Goal: Task Accomplishment & Management: Use online tool/utility

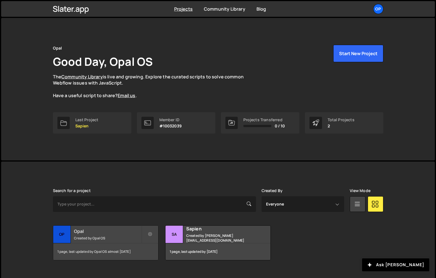
click at [104, 234] on div "Opal Created by Opal OS" at bounding box center [105, 234] width 105 height 17
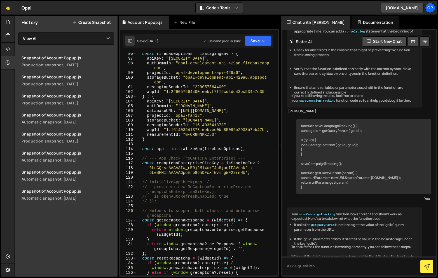
scroll to position [543, 0]
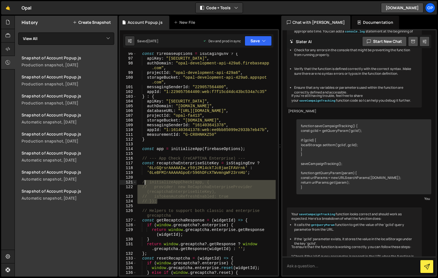
drag, startPoint x: 160, startPoint y: 203, endPoint x: 143, endPoint y: 182, distance: 26.7
click at [143, 182] on div "const firebaseOptions = isStagingEnv ? { apiKey : "[SECURITY_DATA]" , authDomai…" at bounding box center [205, 167] width 139 height 232
type textarea "initializeAppCheck(app, { provider: new ReCaptchaEnterpriseProvider(recaptchaEn…"
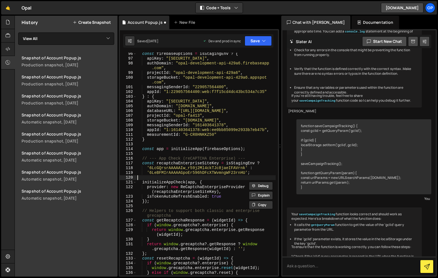
click at [167, 177] on div "const firebaseOptions = isStagingEnv ? { apiKey : "[SECURITY_DATA]" , authDomai…" at bounding box center [205, 167] width 139 height 232
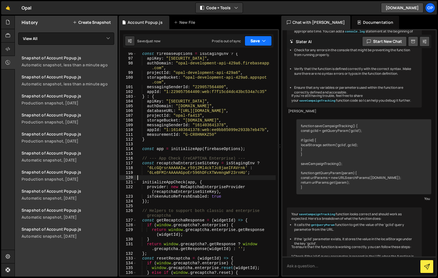
click at [255, 41] on button "Save" at bounding box center [258, 41] width 27 height 10
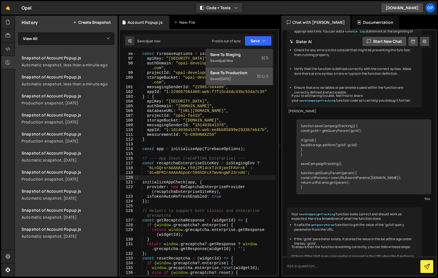
click at [235, 76] on div "Saved [DATE]" at bounding box center [239, 79] width 58 height 7
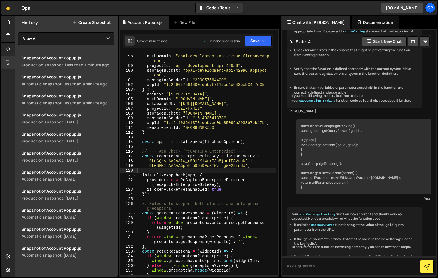
scroll to position [550, 0]
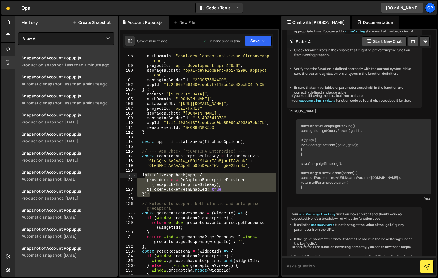
drag, startPoint x: 159, startPoint y: 193, endPoint x: 144, endPoint y: 174, distance: 23.8
click at [144, 174] on div "apiKey : "[SECURITY_DATA]" , authDomain : "opal-development-api-429a6.firebasea…" at bounding box center [205, 165] width 139 height 232
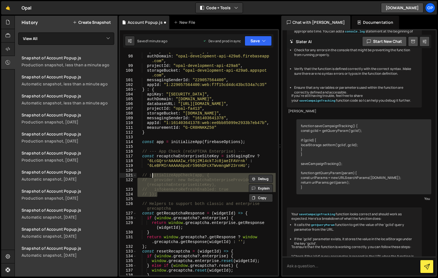
click at [166, 158] on div "apiKey : "[SECURITY_DATA]" , authDomain : "opal-development-api-429a6.firebasea…" at bounding box center [205, 165] width 139 height 232
drag, startPoint x: 162, startPoint y: 198, endPoint x: 140, endPoint y: 175, distance: 31.5
click at [140, 175] on div "apiKey : "[SECURITY_DATA]" , authDomain : "opal-development-api-429a6.firebasea…" at bounding box center [205, 165] width 139 height 232
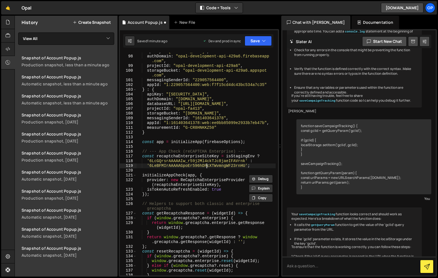
click at [207, 167] on div "apiKey : "[SECURITY_DATA]" , authDomain : "opal-development-api-429a6.firebasea…" at bounding box center [205, 165] width 139 height 232
paste textarea "dugoIrAAAAAE9Q9T0qqMNexoCEgDxKdXyMnnhW"
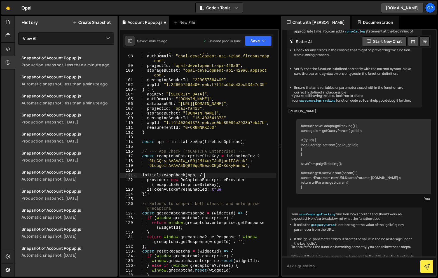
click at [231, 177] on div "apiKey : "[SECURITY_DATA]" , authDomain : "opal-development-api-429a6.firebasea…" at bounding box center [205, 165] width 139 height 232
click at [258, 40] on button "Save" at bounding box center [258, 41] width 27 height 10
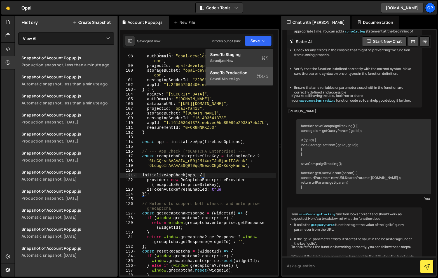
click at [231, 77] on div "1 minute ago" at bounding box center [230, 78] width 20 height 5
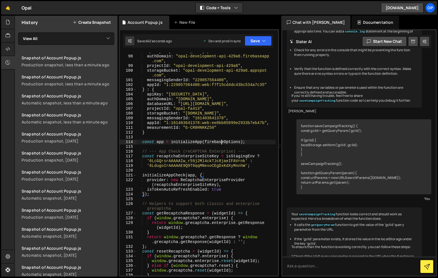
click at [221, 144] on div "apiKey : "[SECURITY_DATA]" , authDomain : "opal-development-api-429a6.firebasea…" at bounding box center [205, 165] width 139 height 232
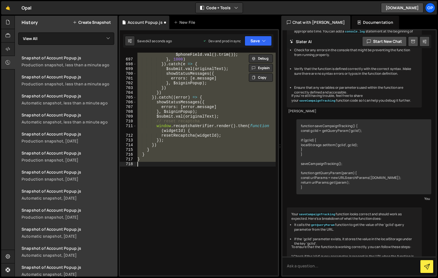
scroll to position [3935, 0]
click at [220, 147] on div "redirectToStripe ( '' , '' , res . user . uid , $phoneField . val ( ) . trim ( …" at bounding box center [205, 164] width 139 height 223
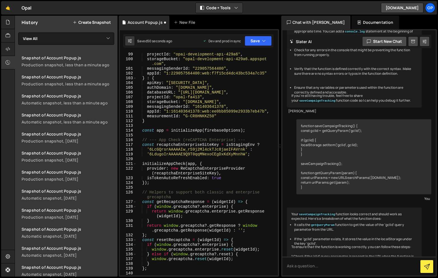
scroll to position [562, 0]
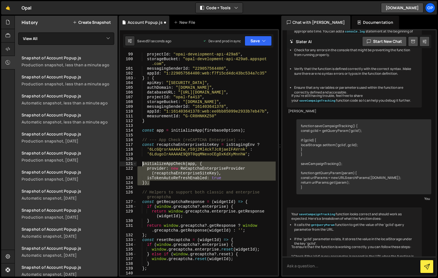
drag, startPoint x: 153, startPoint y: 182, endPoint x: 143, endPoint y: 164, distance: 20.8
click at [143, 164] on div "projectId : "opal-development-api-429a6" , storageBucket : "opal-development-ap…" at bounding box center [205, 168] width 139 height 232
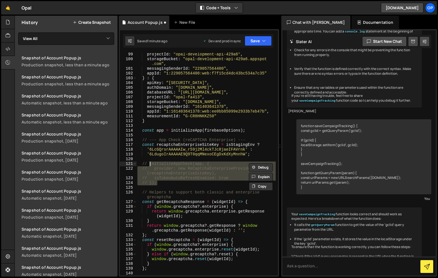
click at [227, 154] on div "projectId : "opal-development-api-429a6" , storageBucket : "opal-development-ap…" at bounding box center [205, 168] width 139 height 232
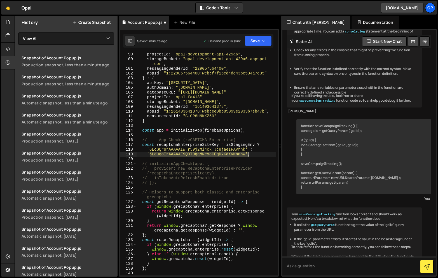
click at [227, 154] on div "projectId : "opal-development-api-429a6" , storageBucket : "opal-development-ap…" at bounding box center [205, 168] width 139 height 232
paste textarea "eBFMIrAAAAAGpoEr596hDFcXTWvmngWF23rnHU"
type textarea "'6LeBFMIrAAAAAGpoEr596hDFcXTWvmngWF23rnHU';"
click at [233, 136] on div "projectId : "opal-development-api-429a6" , storageBucket : "opal-development-ap…" at bounding box center [205, 168] width 139 height 232
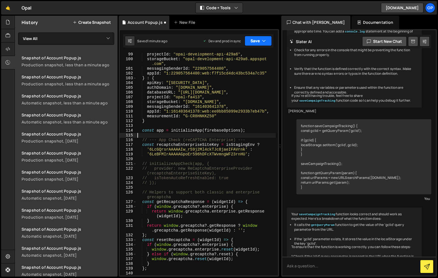
click at [253, 44] on button "Save" at bounding box center [258, 41] width 27 height 10
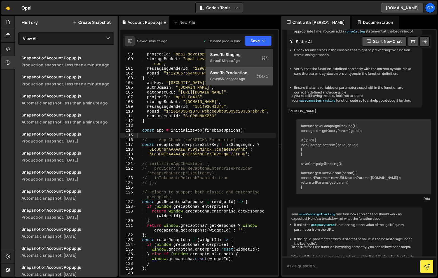
click at [235, 76] on div "Saved 55 seconds ago" at bounding box center [239, 79] width 58 height 7
